Goal: Check status: Check status

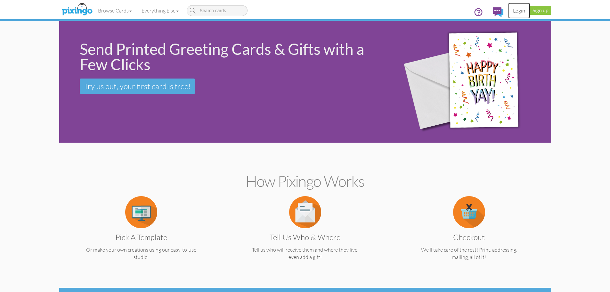
click at [517, 12] on link "Login" at bounding box center [519, 11] width 22 height 16
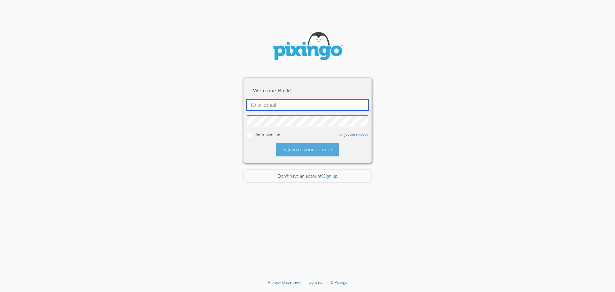
type input "[EMAIL_ADDRESS][DOMAIN_NAME]"
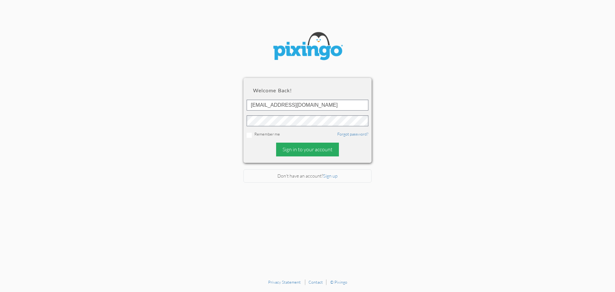
click at [318, 151] on div "Sign in to your account" at bounding box center [307, 149] width 63 height 14
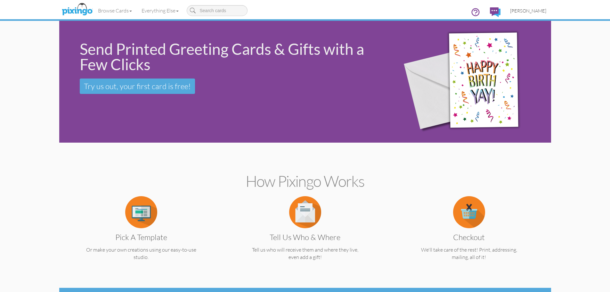
click at [526, 10] on span "[PERSON_NAME]" at bounding box center [528, 10] width 36 height 5
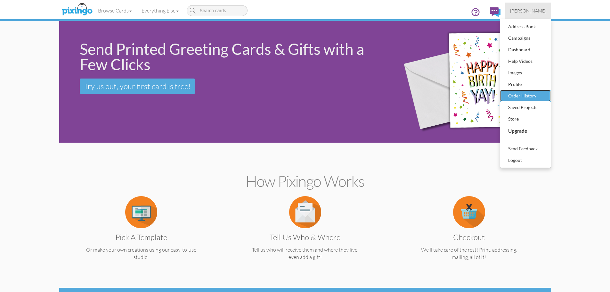
click at [518, 95] on div "Order History" at bounding box center [525, 96] width 38 height 10
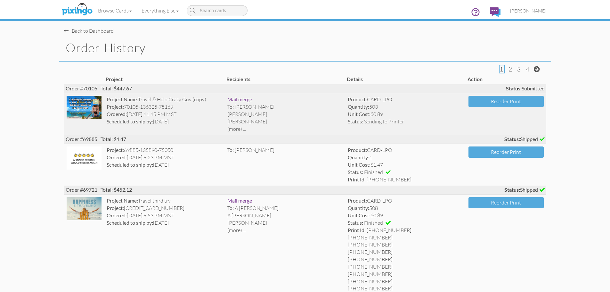
click at [85, 109] on img at bounding box center [84, 107] width 35 height 23
